Goal: Transaction & Acquisition: Obtain resource

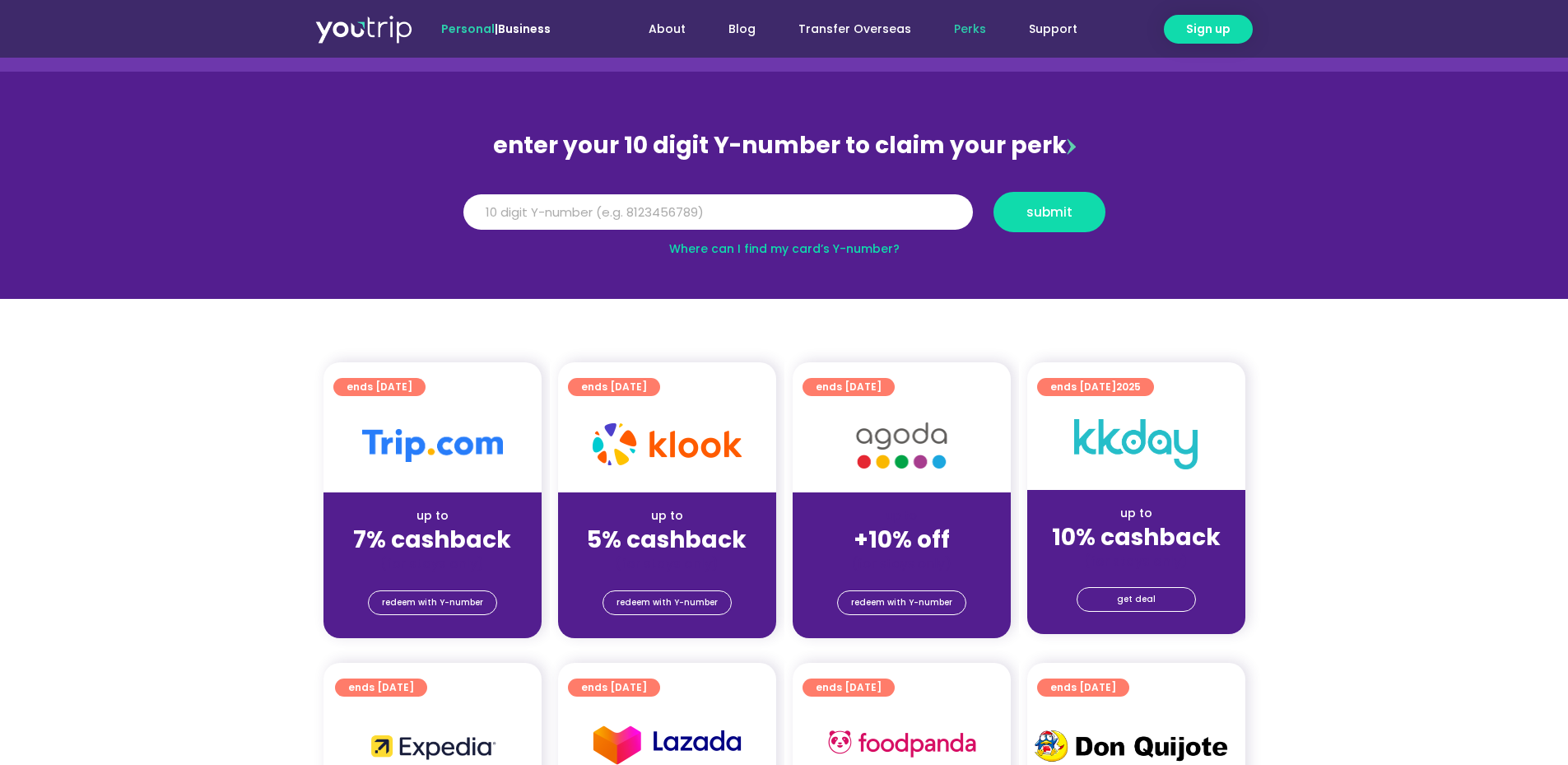
scroll to position [220, 0]
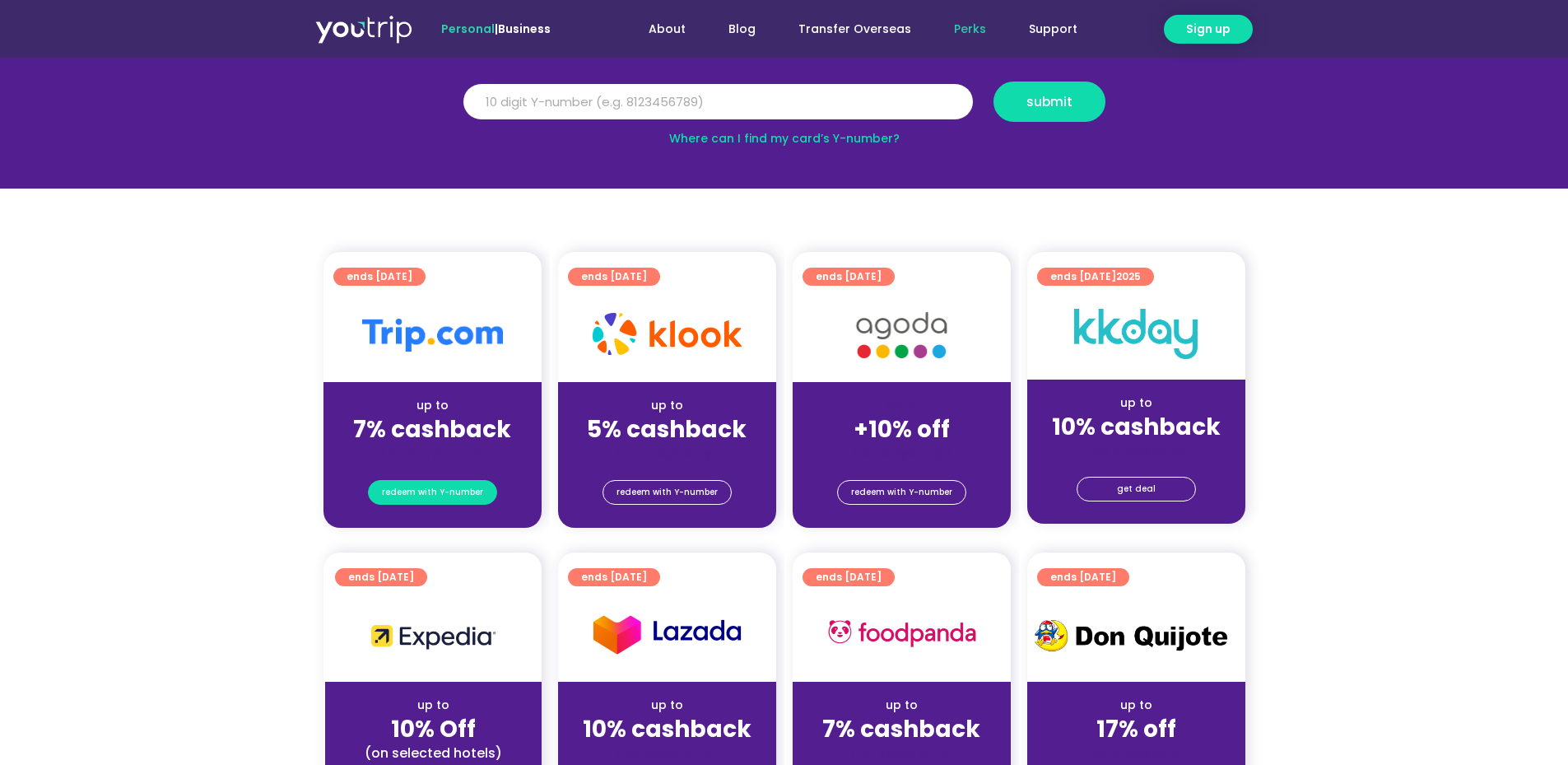
click at [430, 490] on span "redeem with Y-number" at bounding box center [432, 492] width 101 height 23
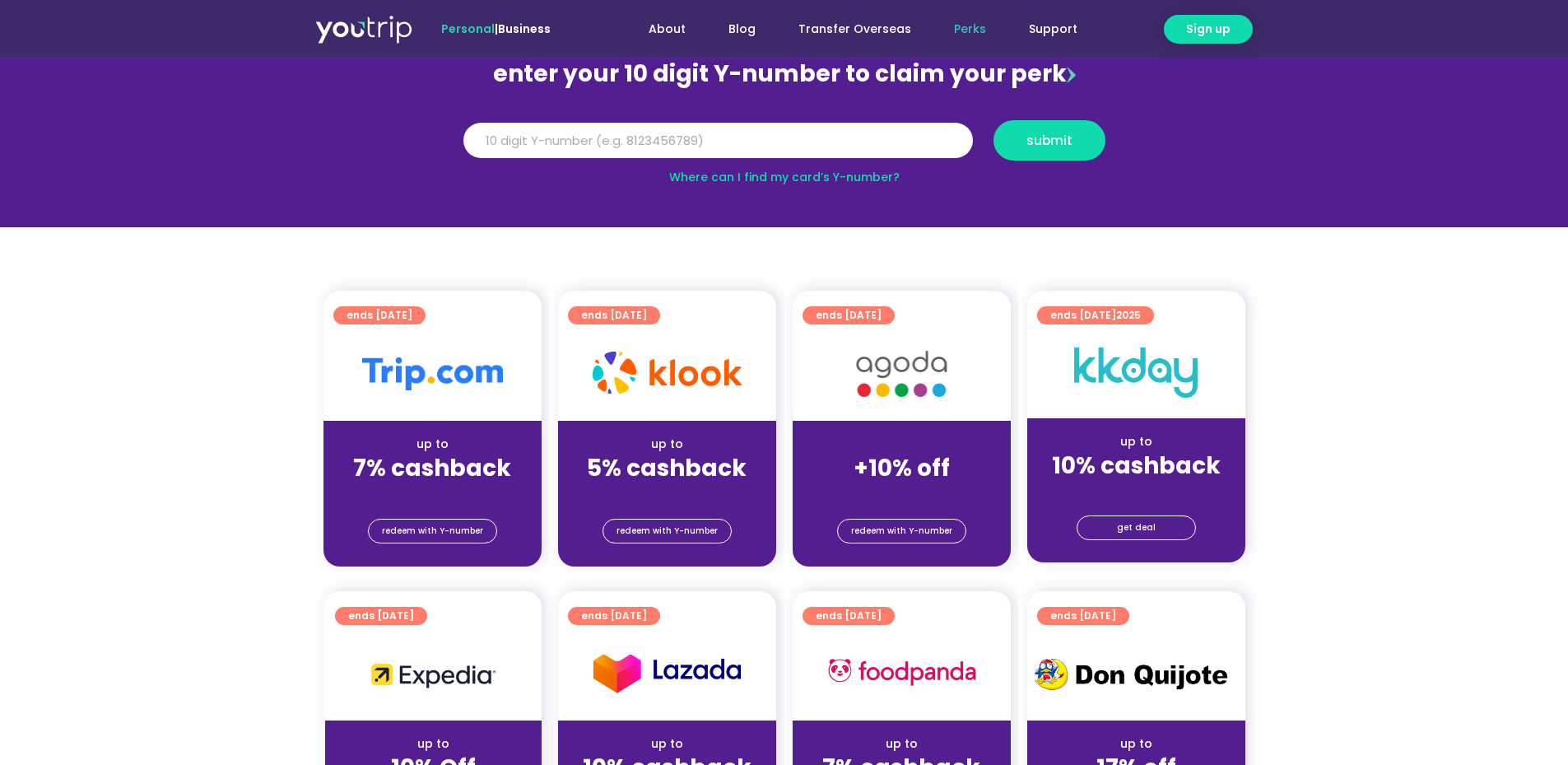
click at [429, 439] on div "up to" at bounding box center [432, 444] width 192 height 18
click at [417, 528] on span "redeem with Y-number" at bounding box center [432, 531] width 101 height 23
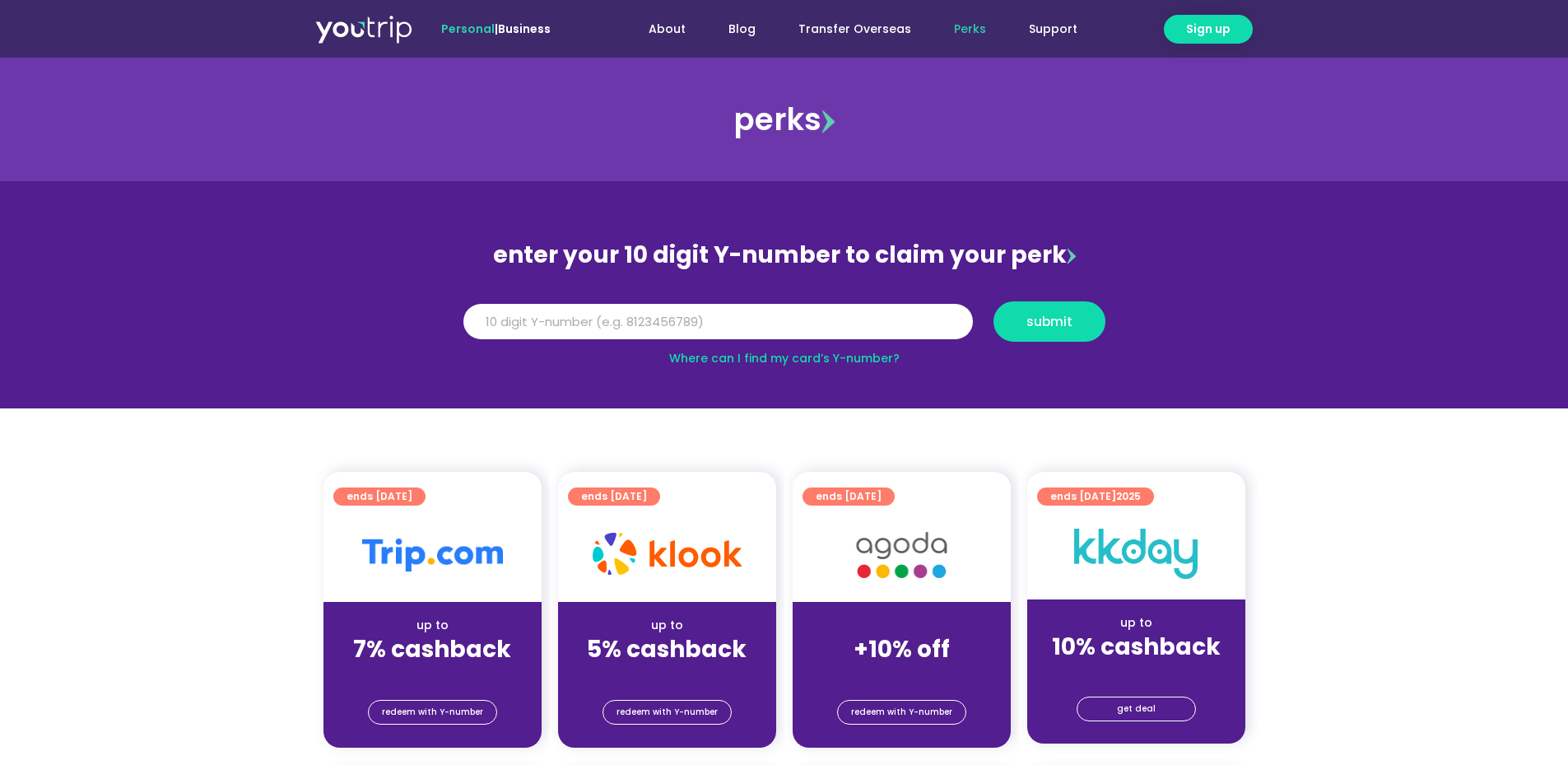
scroll to position [220, 0]
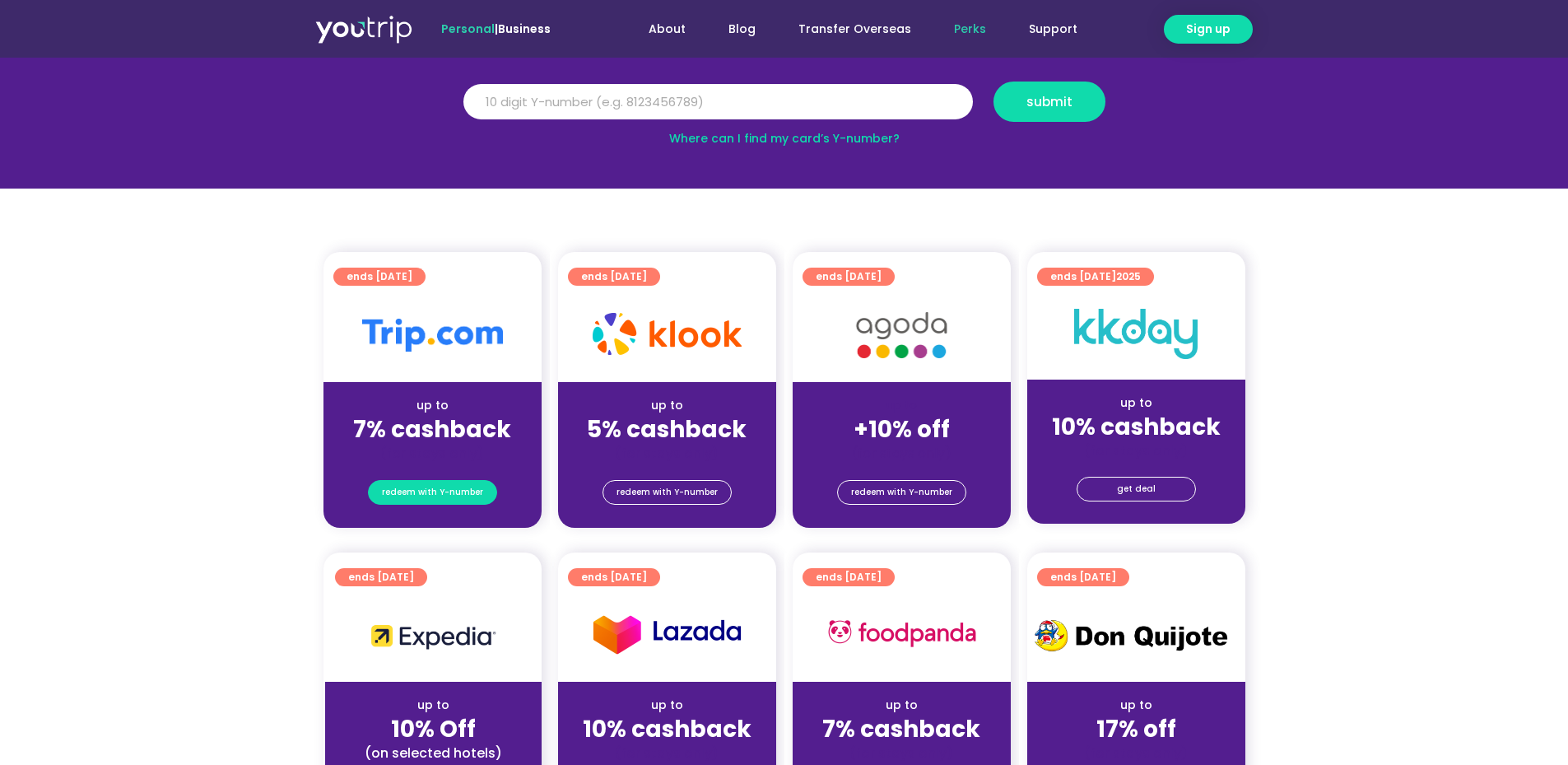
click at [449, 487] on span "redeem with Y-number" at bounding box center [432, 492] width 101 height 23
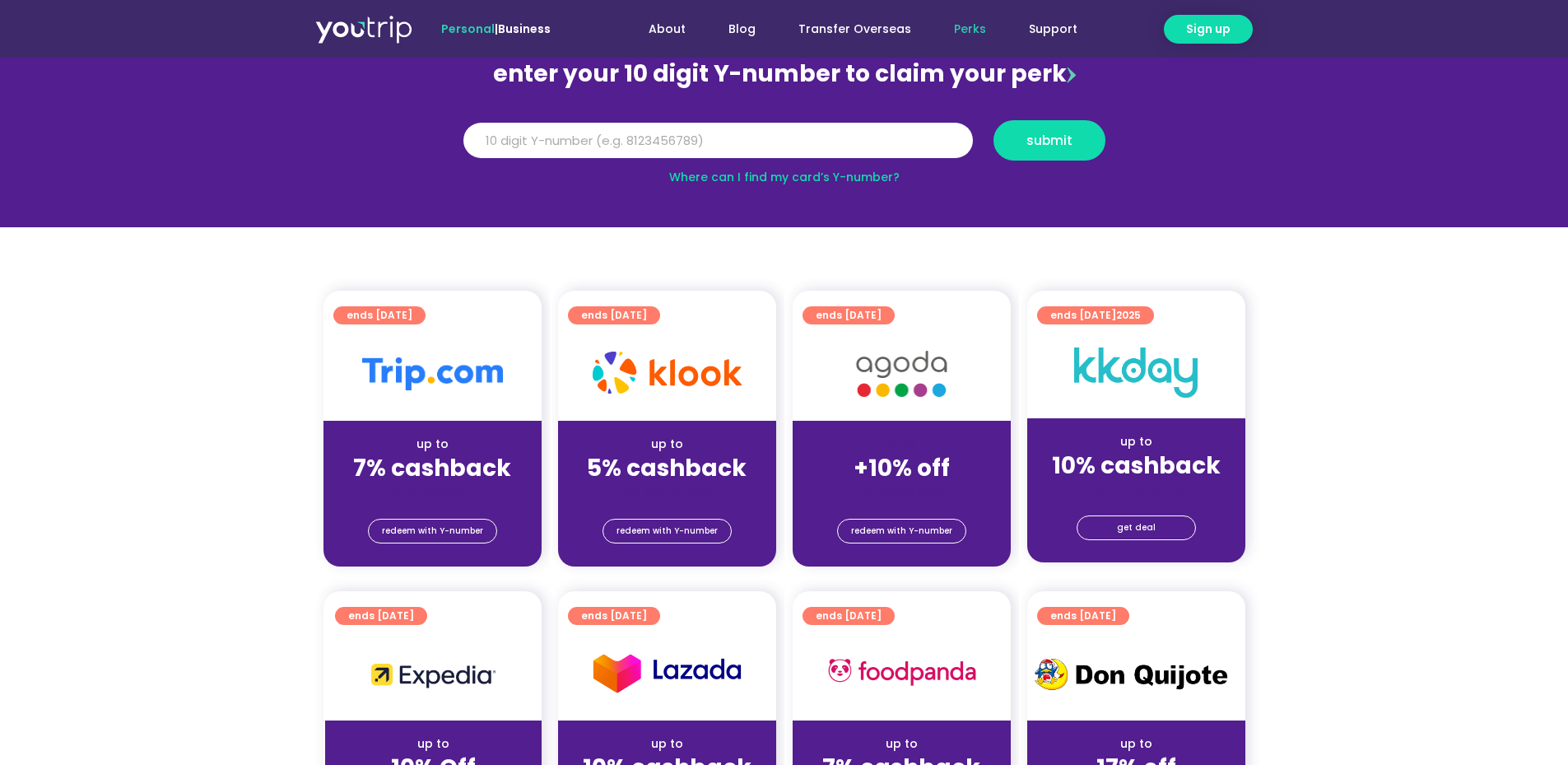
click at [447, 365] on img at bounding box center [432, 373] width 140 height 33
click at [409, 327] on div at bounding box center [432, 374] width 218 height 94
click at [398, 317] on span "ends [DATE]" at bounding box center [379, 315] width 66 height 18
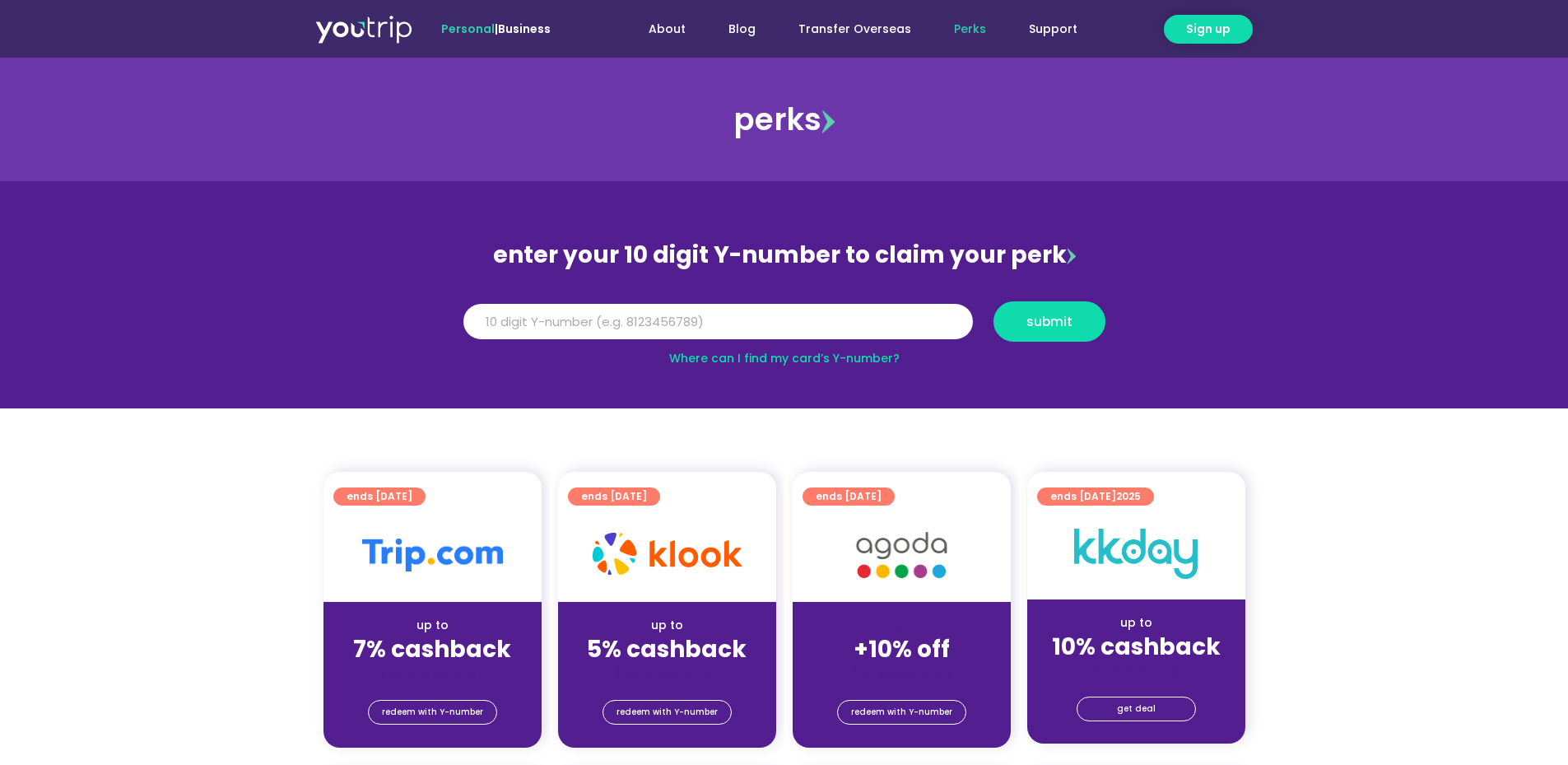
click at [391, 312] on section "enter your 10 digit Y-number to claim your perk Y Number submit Where can I fin…" at bounding box center [784, 295] width 1568 height 227
click at [388, 492] on span "ends [DATE]" at bounding box center [379, 497] width 66 height 18
click at [390, 496] on span "ends [DATE]" at bounding box center [379, 497] width 66 height 18
click at [391, 503] on span "ends [DATE]" at bounding box center [379, 497] width 66 height 18
drag, startPoint x: 396, startPoint y: 529, endPoint x: 404, endPoint y: 583, distance: 54.6
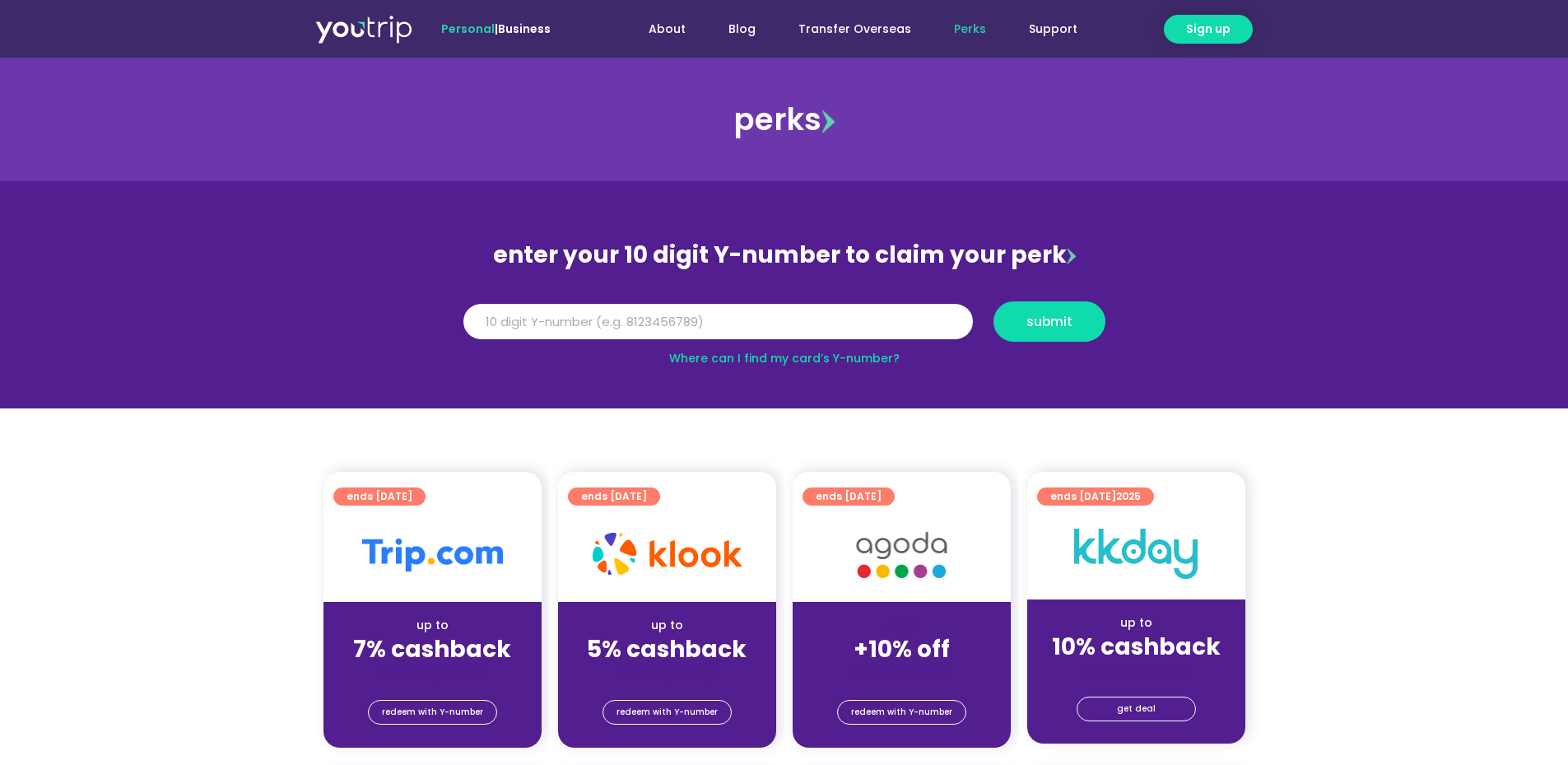
click at [404, 583] on div at bounding box center [432, 554] width 218 height 94
click at [404, 488] on span "ends [DATE]" at bounding box center [379, 497] width 66 height 18
click at [404, 487] on div "ends [DATE]" at bounding box center [437, 496] width 208 height 25
click at [427, 563] on img at bounding box center [432, 554] width 140 height 33
click at [437, 583] on div at bounding box center [432, 554] width 218 height 94
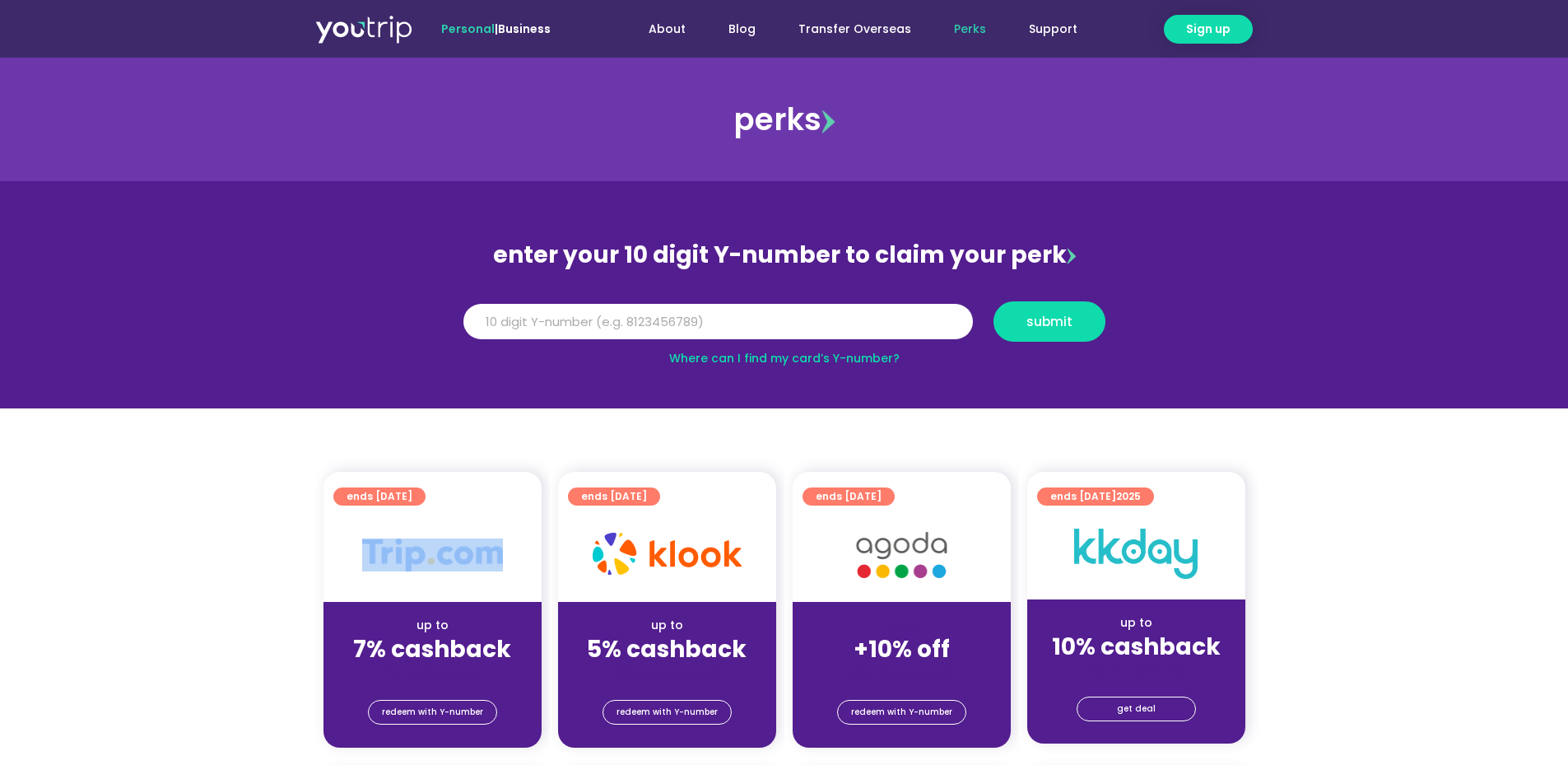
click at [437, 583] on div at bounding box center [432, 554] width 218 height 94
click at [636, 327] on input "Y Number" at bounding box center [718, 321] width 509 height 36
type input "8132397925"
click at [1065, 315] on span "submit" at bounding box center [1050, 321] width 46 height 13
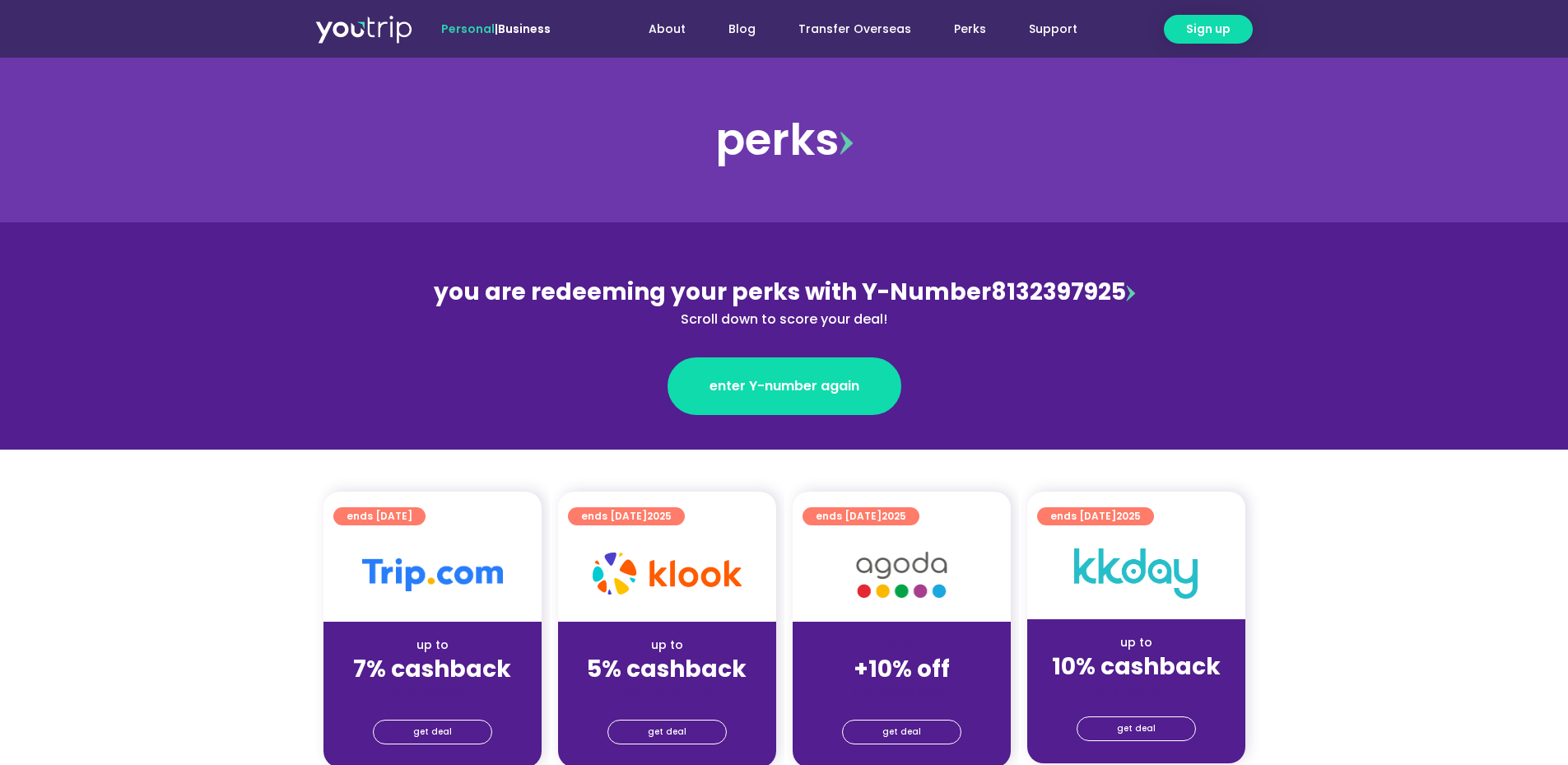
scroll to position [110, 0]
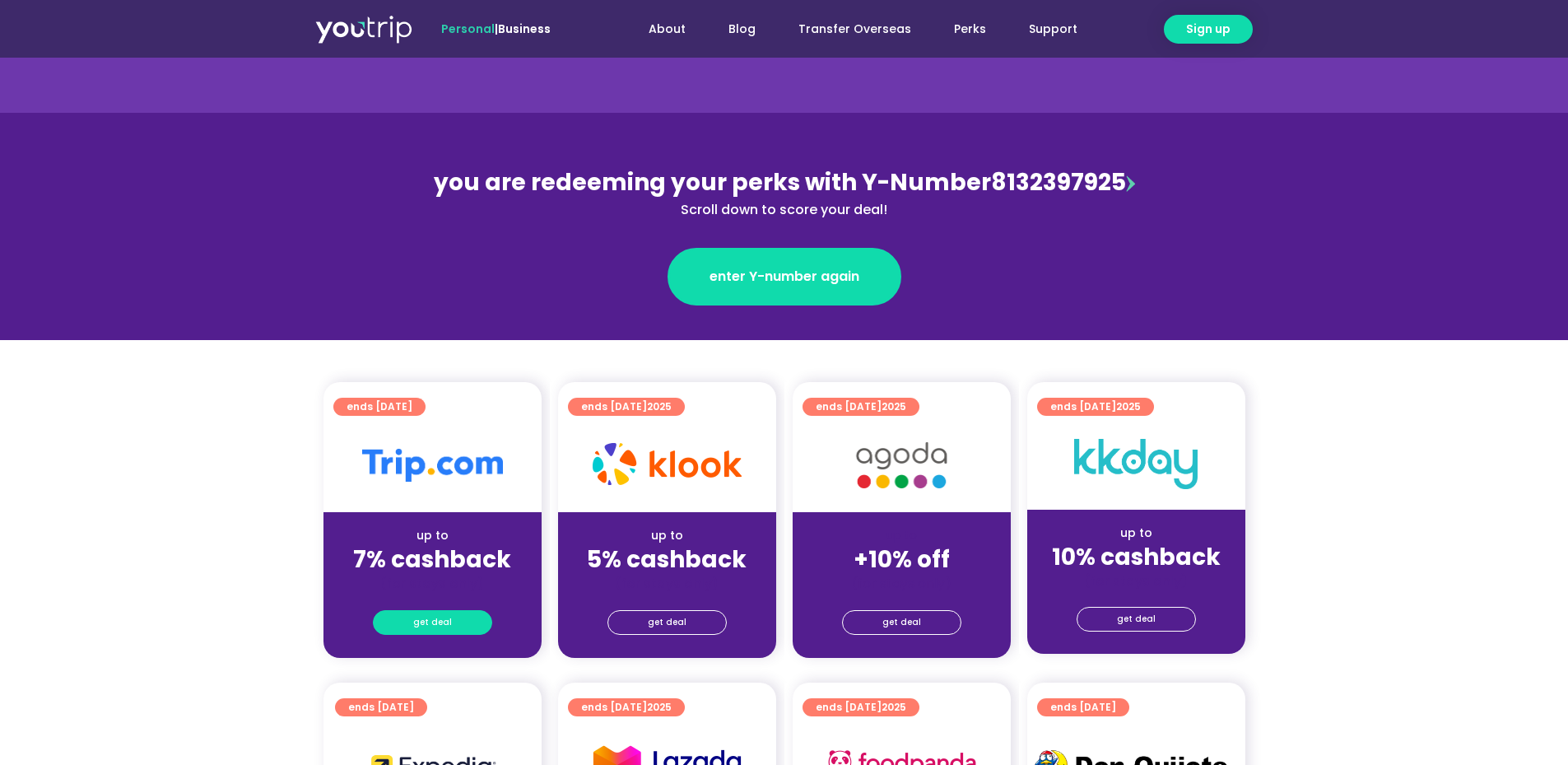
click at [436, 624] on span "get deal" at bounding box center [432, 622] width 38 height 23
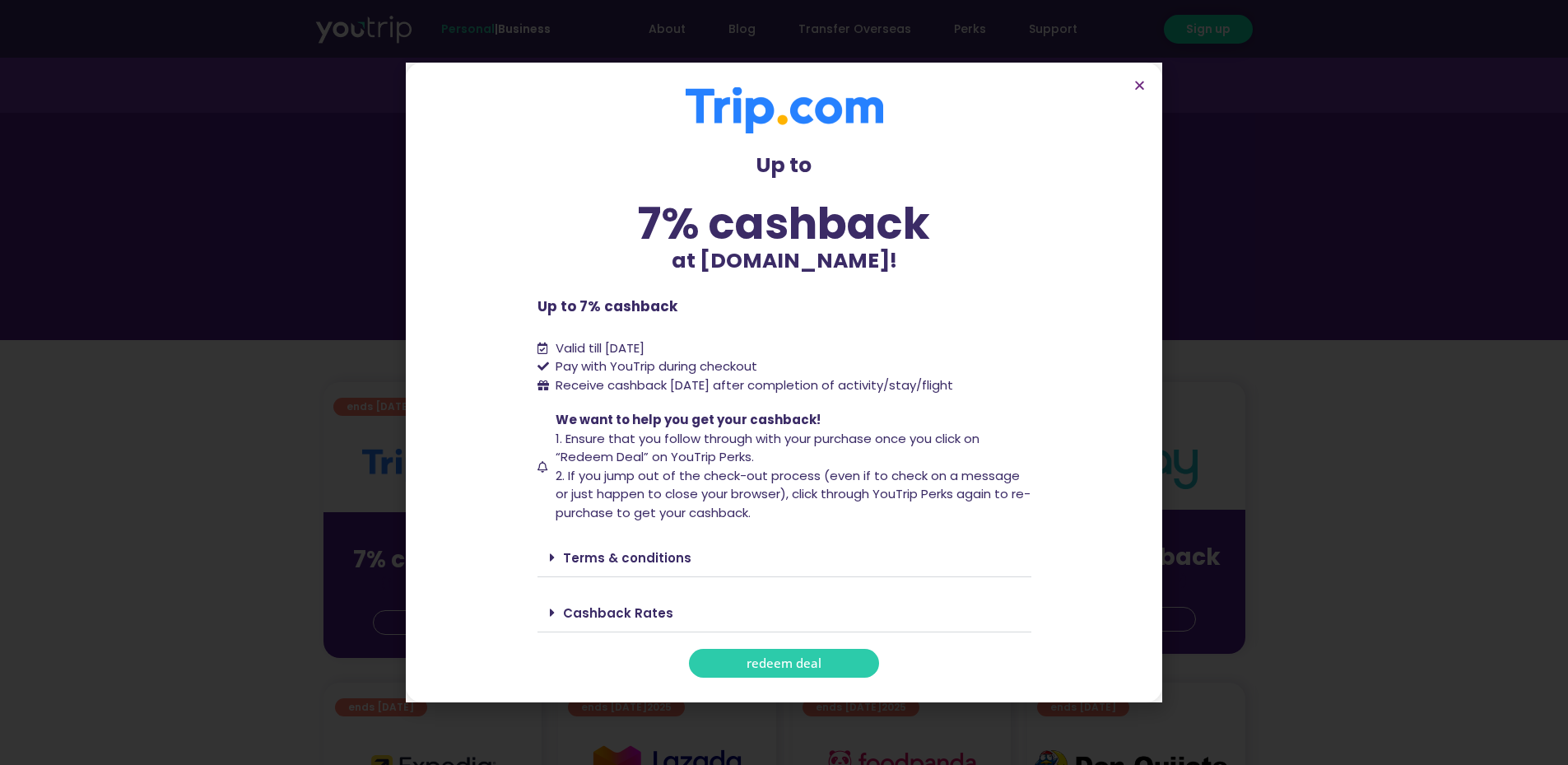
click at [766, 662] on span "redeem deal" at bounding box center [784, 663] width 75 height 13
